Goal: Transaction & Acquisition: Purchase product/service

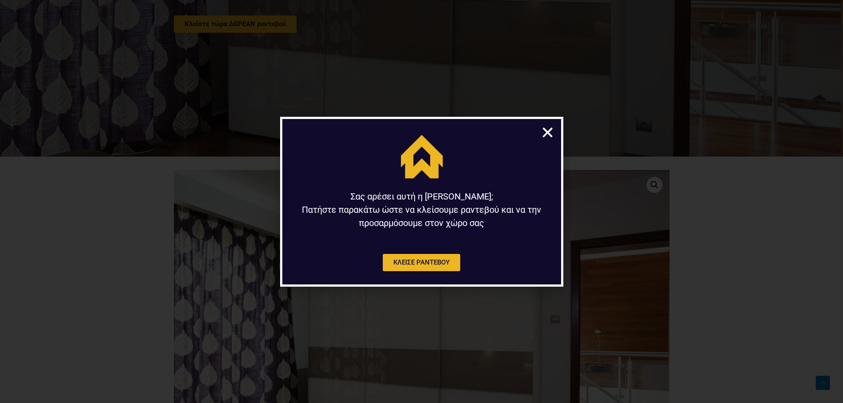
scroll to position [266, 0]
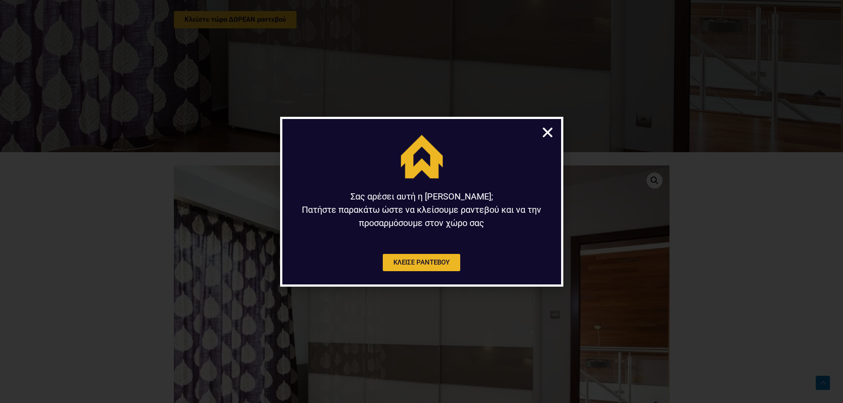
click at [548, 129] on icon "Close" at bounding box center [548, 133] width 14 height 14
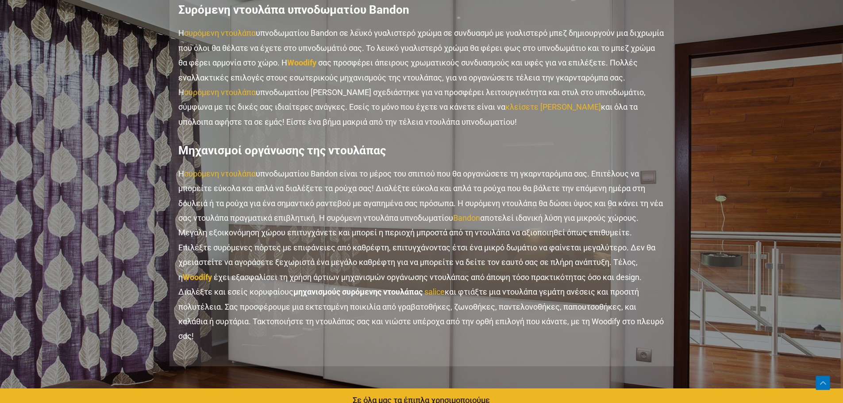
scroll to position [974, 0]
click at [408, 242] on p "Η συρόμενη ντουλάπα υπνοδωματίου Bandon είναι το μέρος του σπιτιού που θα οργαν…" at bounding box center [421, 255] width 487 height 178
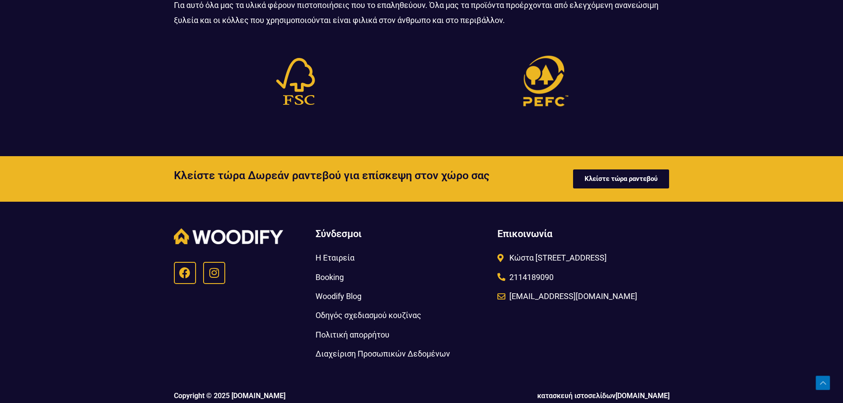
scroll to position [2063, 0]
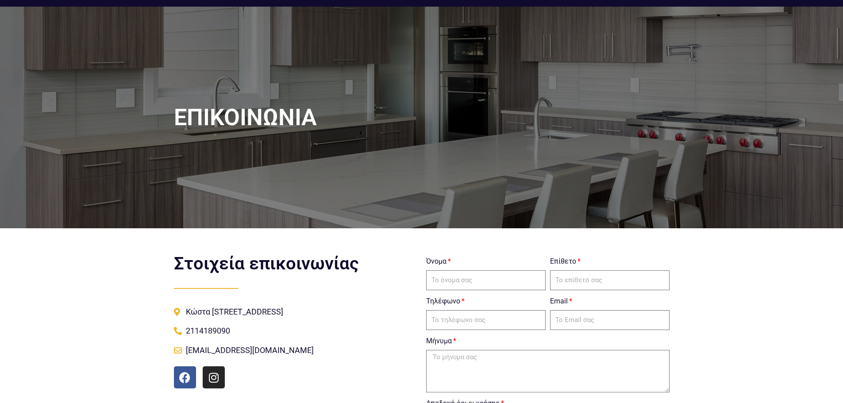
scroll to position [221, 0]
